Goal: Transaction & Acquisition: Subscribe to service/newsletter

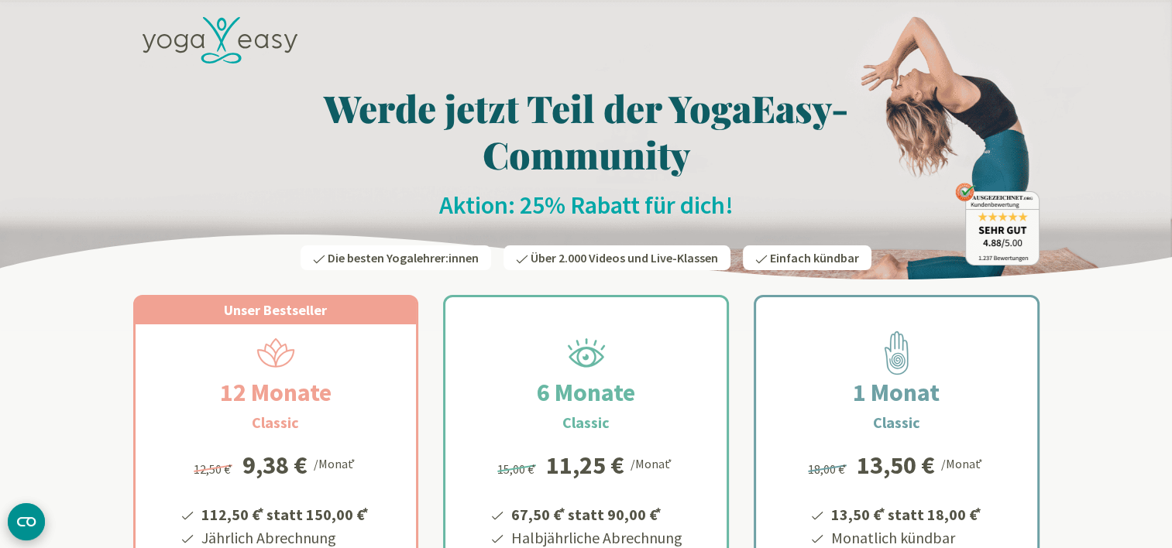
click at [417, 259] on span "Die besten Yogalehrer:innen" at bounding box center [403, 257] width 151 height 15
click at [319, 259] on icon at bounding box center [319, 259] width 12 height 12
click at [338, 259] on span "Die besten Yogalehrer:innen" at bounding box center [403, 257] width 151 height 15
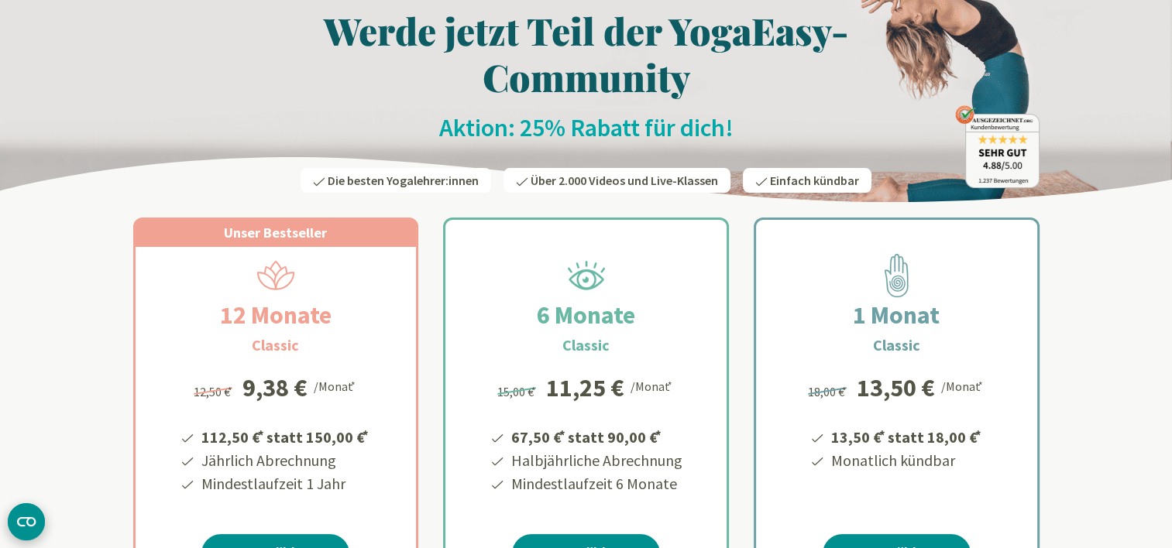
scroll to position [387, 0]
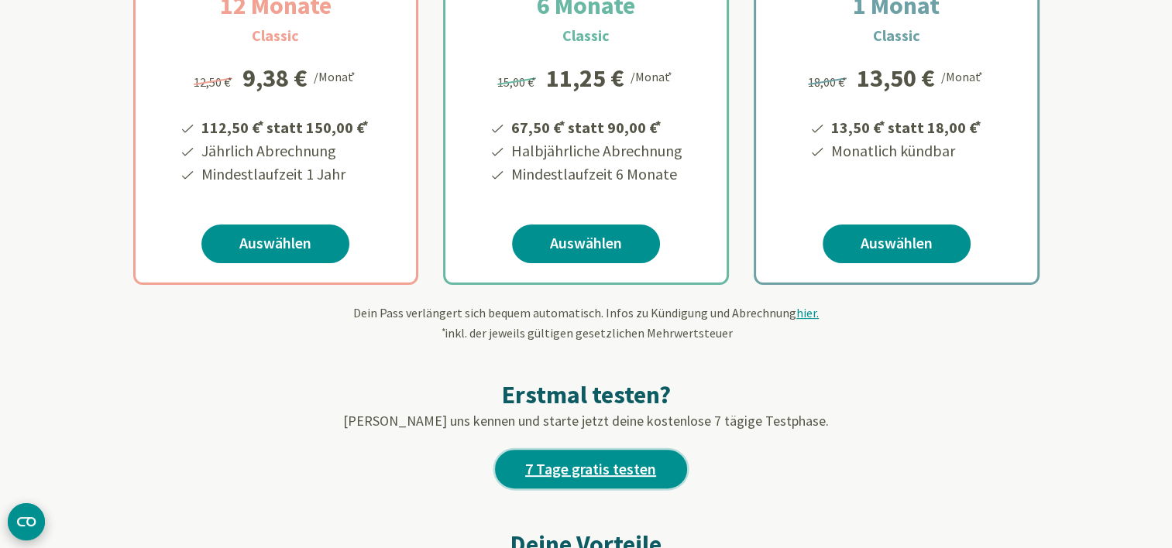
click at [569, 465] on link "7 Tage gratis testen" at bounding box center [591, 469] width 192 height 39
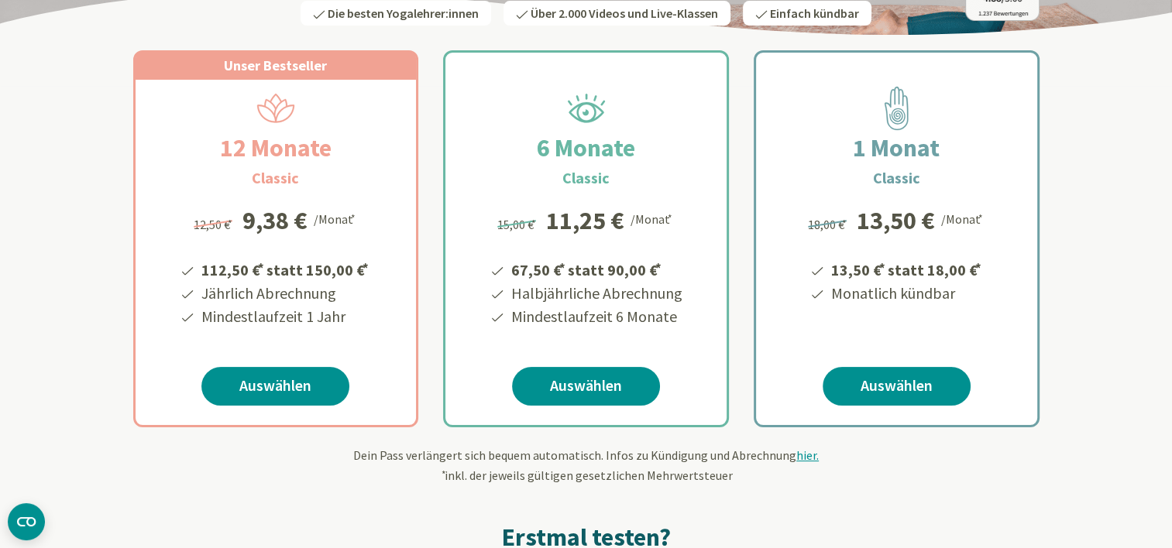
scroll to position [232, 0]
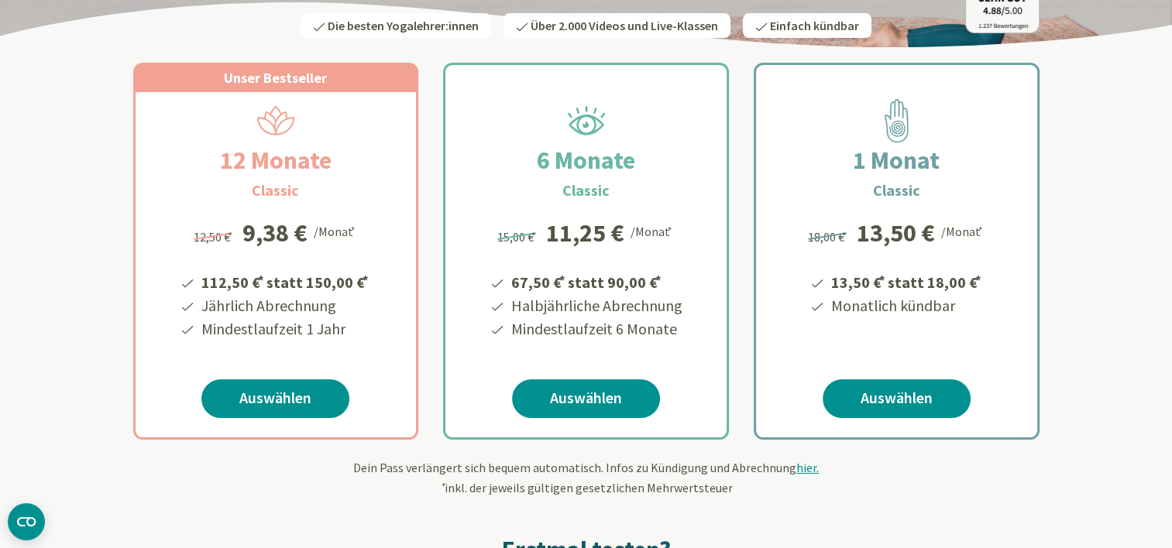
click at [550, 25] on span "Über 2.000 Videos und Live-Klassen" at bounding box center [624, 25] width 187 height 15
click at [377, 22] on span "Die besten Yogalehrer:innen" at bounding box center [403, 25] width 151 height 15
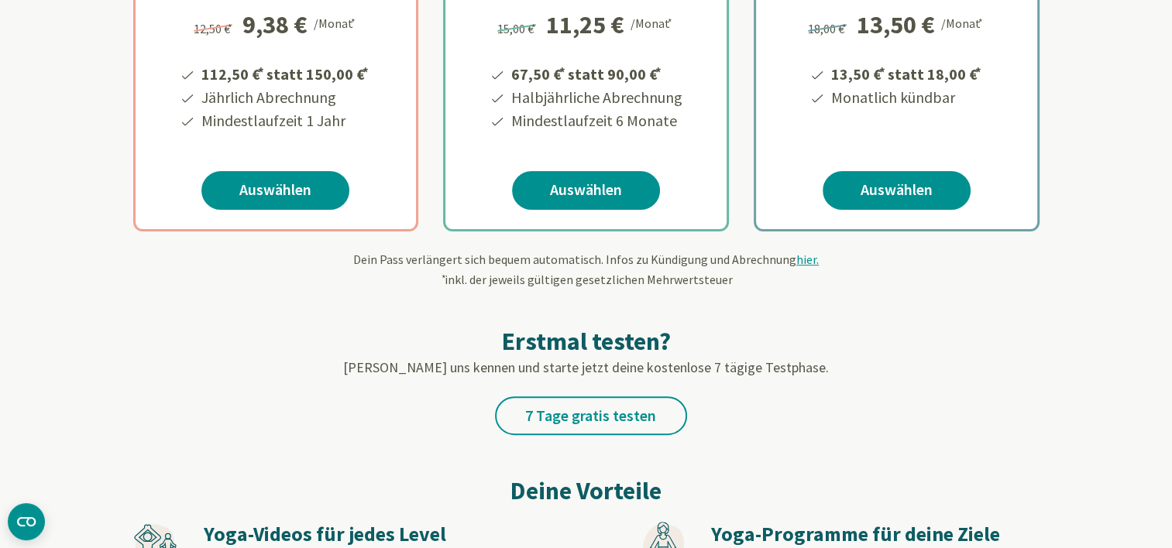
scroll to position [465, 0]
